Goal: Task Accomplishment & Management: Manage account settings

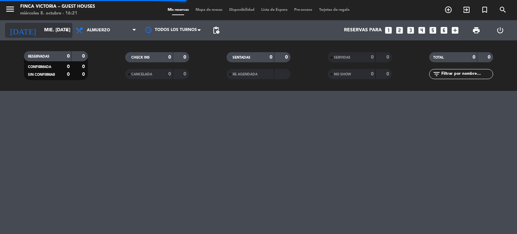
click at [41, 33] on input "mié. [DATE]" at bounding box center [73, 30] width 64 height 12
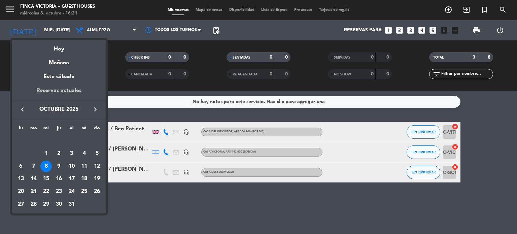
click at [61, 90] on div "Reservas actuales" at bounding box center [59, 93] width 94 height 14
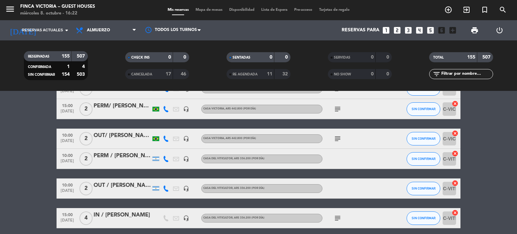
scroll to position [404, 0]
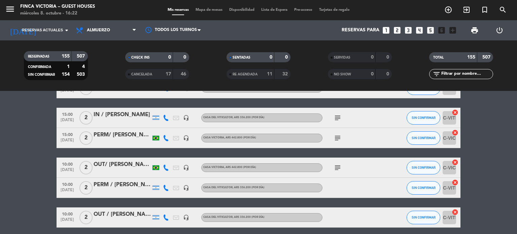
click at [338, 120] on icon "subject" at bounding box center [338, 118] width 8 height 8
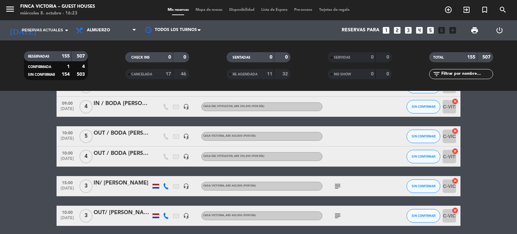
scroll to position [606, 0]
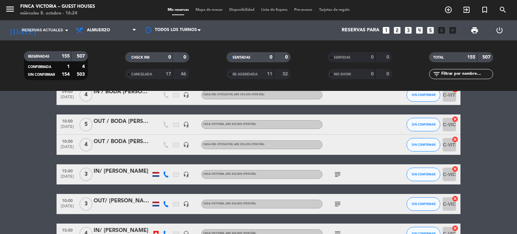
click at [165, 175] on icon at bounding box center [166, 174] width 6 height 6
click at [162, 157] on div "[PHONE_NUMBER]" at bounding box center [171, 156] width 44 height 7
click at [159, 162] on span "Copiar" at bounding box center [162, 163] width 14 height 7
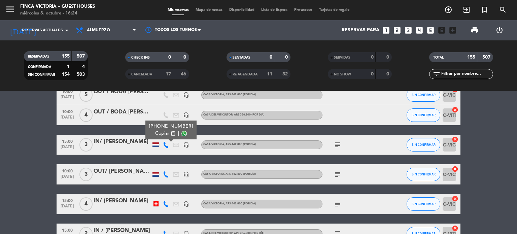
scroll to position [640, 0]
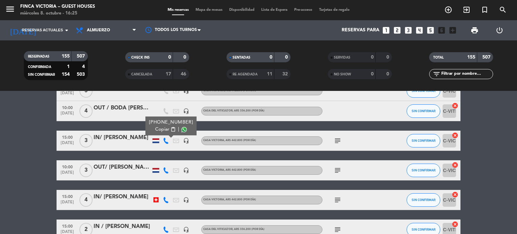
click at [334, 141] on span "subject" at bounding box center [338, 141] width 10 height 8
click at [334, 141] on icon "subject" at bounding box center [338, 141] width 8 height 8
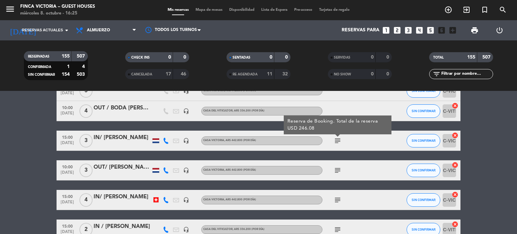
click at [339, 175] on div "subject" at bounding box center [353, 170] width 61 height 20
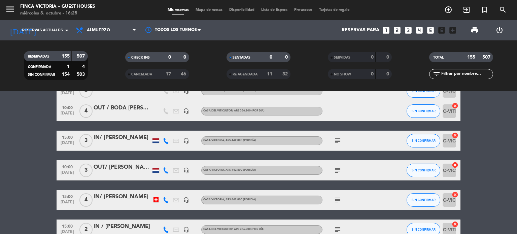
drag, startPoint x: 339, startPoint y: 175, endPoint x: 339, endPoint y: 170, distance: 5.1
click at [339, 175] on div "subject" at bounding box center [353, 170] width 61 height 20
click at [339, 168] on icon "subject" at bounding box center [338, 170] width 8 height 8
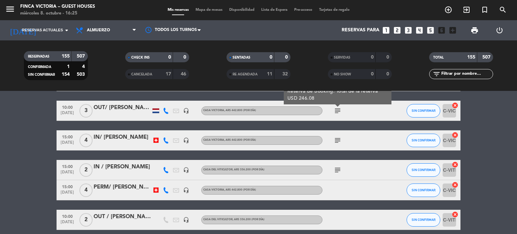
scroll to position [707, 0]
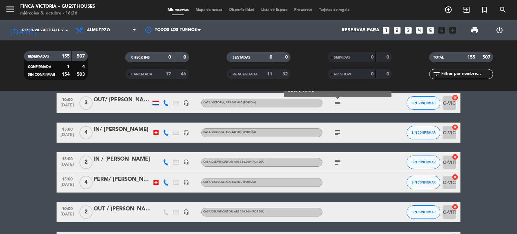
click at [164, 134] on icon at bounding box center [166, 133] width 6 height 6
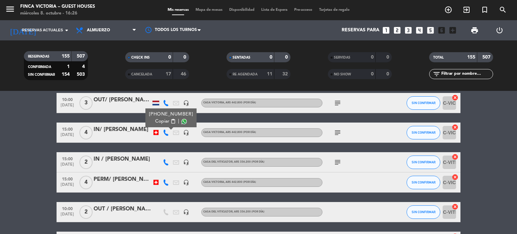
click at [163, 123] on span "Copiar" at bounding box center [162, 121] width 14 height 7
click at [164, 123] on span "Copiar" at bounding box center [162, 121] width 14 height 7
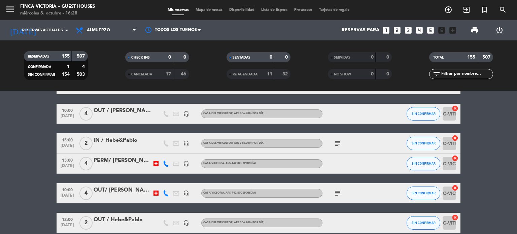
scroll to position [909, 0]
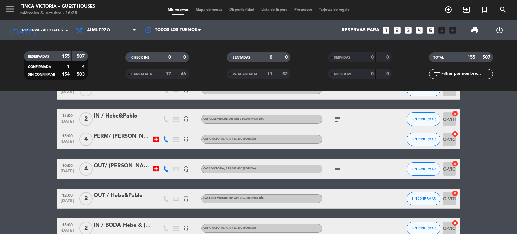
click at [336, 172] on icon "subject" at bounding box center [338, 169] width 8 height 8
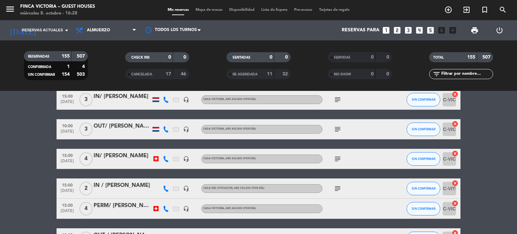
scroll to position [673, 0]
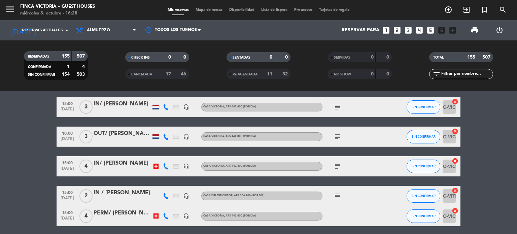
click at [336, 170] on icon "subject" at bounding box center [338, 166] width 8 height 8
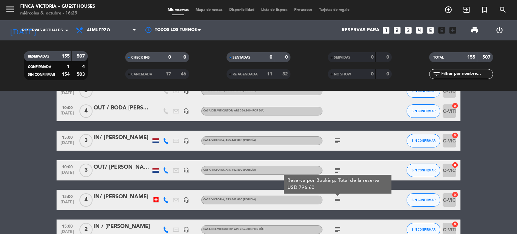
scroll to position [707, 0]
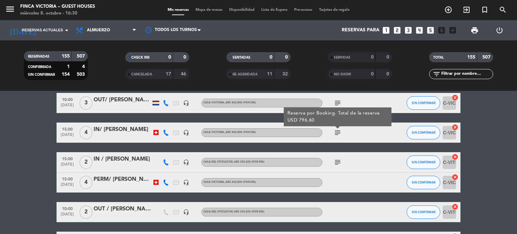
click at [165, 163] on icon at bounding box center [166, 162] width 6 height 6
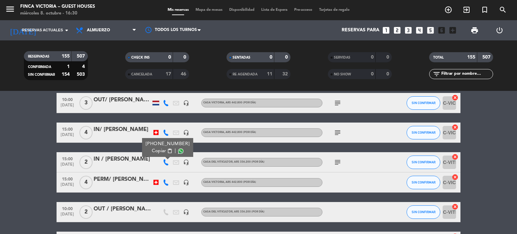
click at [166, 162] on icon at bounding box center [166, 162] width 6 height 6
click at [167, 160] on icon at bounding box center [166, 162] width 6 height 6
click at [165, 152] on button "Copiar content_paste" at bounding box center [162, 150] width 21 height 7
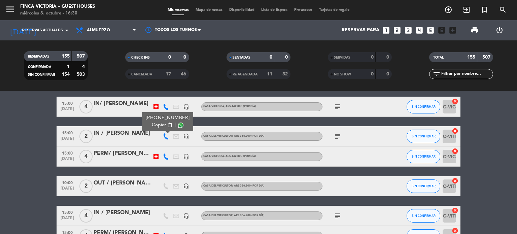
scroll to position [741, 0]
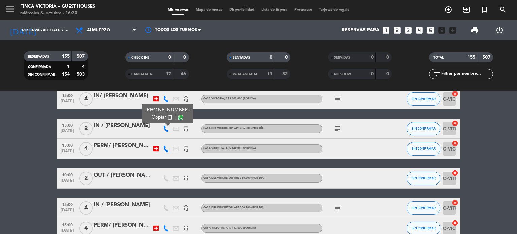
click at [338, 127] on icon "subject" at bounding box center [338, 129] width 8 height 8
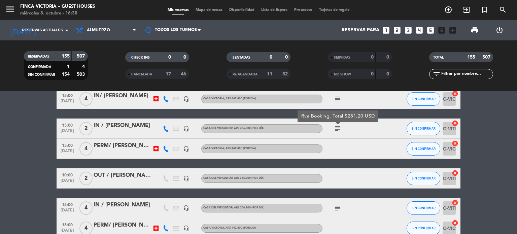
click at [339, 126] on icon "subject" at bounding box center [338, 129] width 8 height 8
click at [341, 132] on icon "subject" at bounding box center [338, 129] width 8 height 8
click at [341, 133] on div "subject Rva Booking. Total $281,20 USD" at bounding box center [353, 129] width 61 height 20
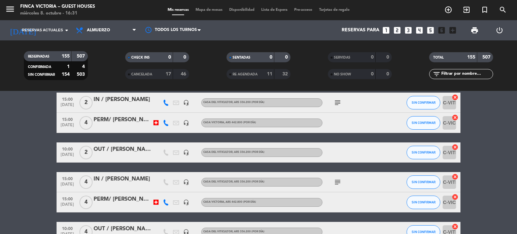
scroll to position [774, 0]
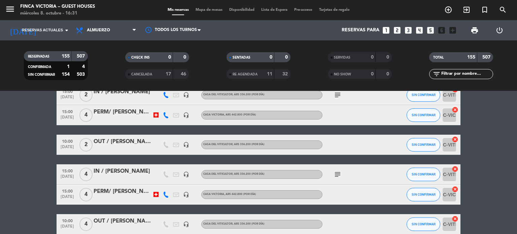
click at [141, 173] on div "IN / [PERSON_NAME]" at bounding box center [122, 171] width 57 height 9
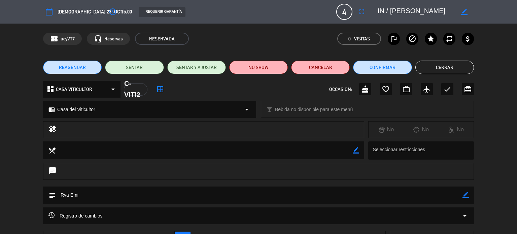
click at [399, 9] on textarea at bounding box center [416, 12] width 77 height 12
click at [461, 9] on div "border_color" at bounding box center [464, 12] width 19 height 12
click at [465, 11] on icon "border_color" at bounding box center [464, 12] width 6 height 6
drag, startPoint x: 389, startPoint y: 12, endPoint x: 458, endPoint y: 10, distance: 68.7
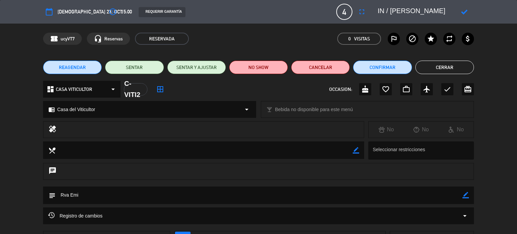
click at [458, 10] on div at bounding box center [423, 12] width 101 height 12
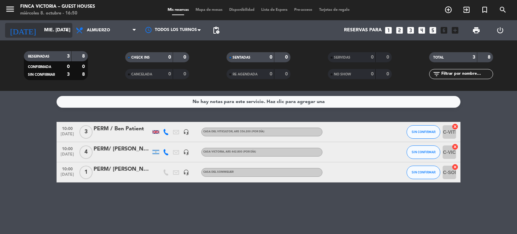
click at [54, 27] on input "mié. [DATE]" at bounding box center [73, 30] width 64 height 12
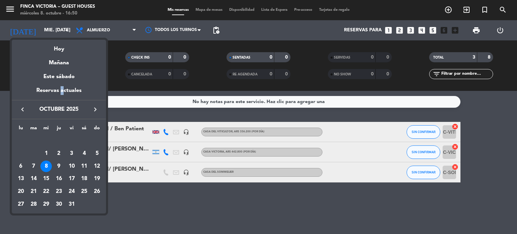
click at [63, 94] on div "Reservas actuales" at bounding box center [59, 93] width 94 height 14
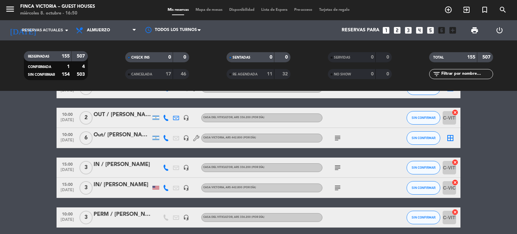
scroll to position [1347, 0]
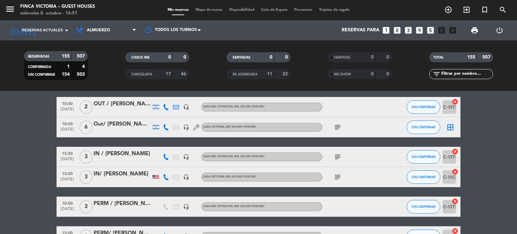
click at [334, 159] on icon "subject" at bounding box center [338, 157] width 8 height 8
copy div "Reserva Booking. Total $1.191,37 USD"
drag, startPoint x: 294, startPoint y: 146, endPoint x: 378, endPoint y: 132, distance: 85.9
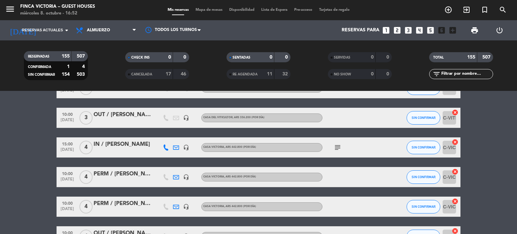
scroll to position [1650, 0]
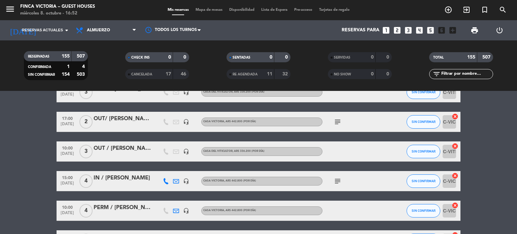
click at [85, 149] on span "3" at bounding box center [85, 151] width 13 height 13
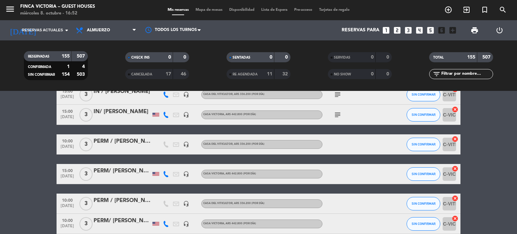
scroll to position [1380, 0]
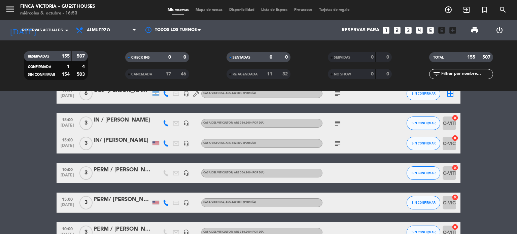
click at [334, 120] on icon "subject" at bounding box center [338, 123] width 8 height 8
drag, startPoint x: 295, startPoint y: 108, endPoint x: 382, endPoint y: 110, distance: 86.5
click at [382, 110] on div "Reserva Booking. Total $1.191,37 USD" at bounding box center [338, 111] width 95 height 12
click at [336, 124] on icon "subject" at bounding box center [338, 123] width 8 height 8
copy div "Reserva Booking. Total $1.191,37 USD"
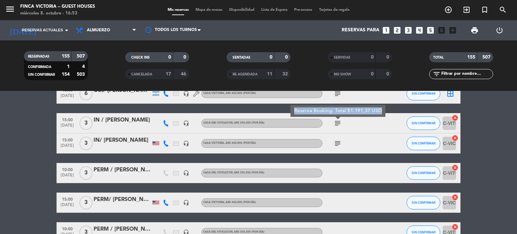
drag, startPoint x: 380, startPoint y: 110, endPoint x: 294, endPoint y: 110, distance: 86.2
click at [294, 110] on div "Reserva Booking. Total $1.191,37 USD" at bounding box center [338, 111] width 95 height 12
click at [338, 122] on icon "subject" at bounding box center [338, 123] width 8 height 8
copy div "1.191,37"
drag, startPoint x: 350, startPoint y: 109, endPoint x: 370, endPoint y: 111, distance: 19.6
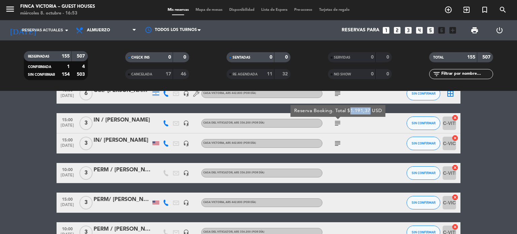
click at [370, 111] on div "Reserva Booking. Total $1.191,37 USD" at bounding box center [338, 110] width 88 height 7
click at [340, 124] on icon "subject" at bounding box center [338, 123] width 8 height 8
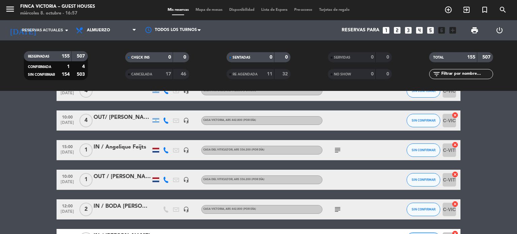
scroll to position [0, 0]
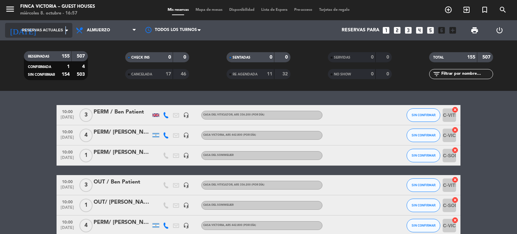
click at [65, 32] on icon "arrow_drop_down" at bounding box center [67, 30] width 8 height 8
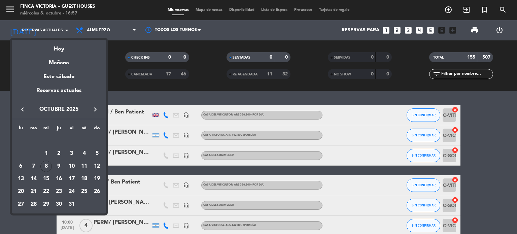
click at [62, 35] on div at bounding box center [258, 117] width 517 height 234
